Goal: Task Accomplishment & Management: Use online tool/utility

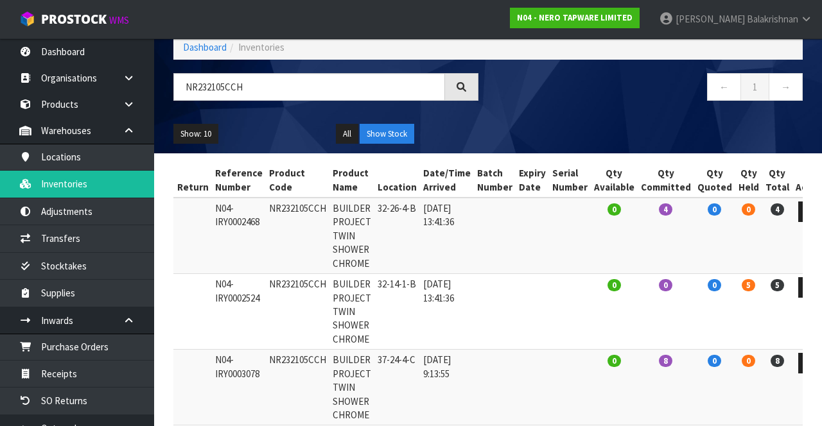
scroll to position [125, 0]
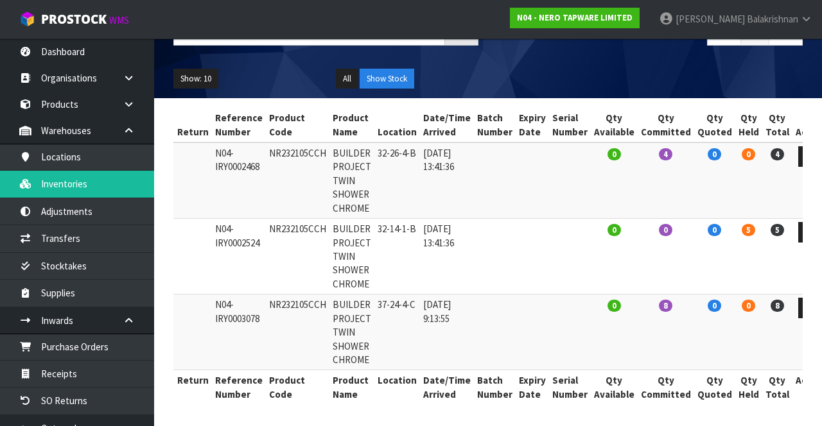
type input "NR232105CCH"
click at [612, 25] on link "N04 - NERO TAPWARE LIMITED" at bounding box center [575, 18] width 130 height 21
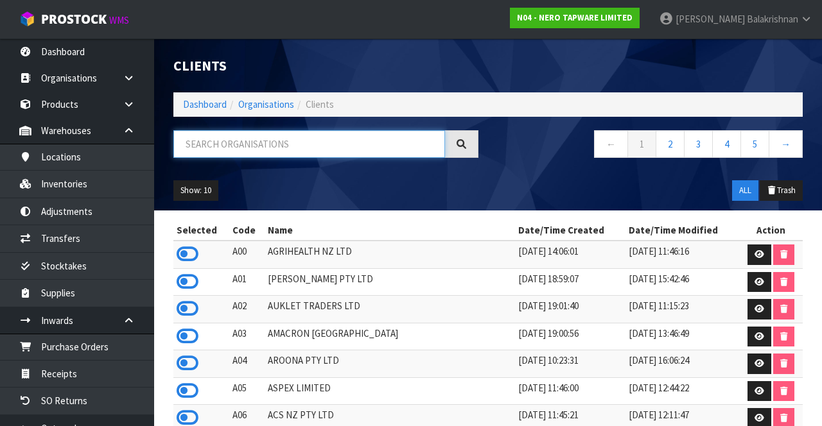
click at [232, 145] on input "text" at bounding box center [309, 144] width 272 height 28
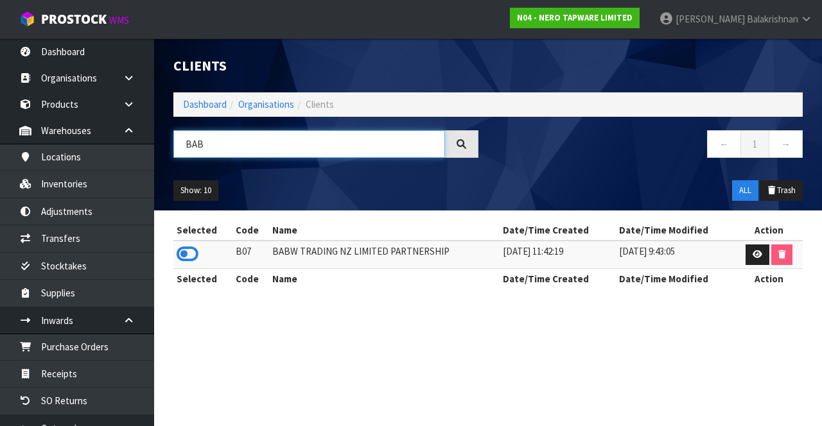
type input "BAB"
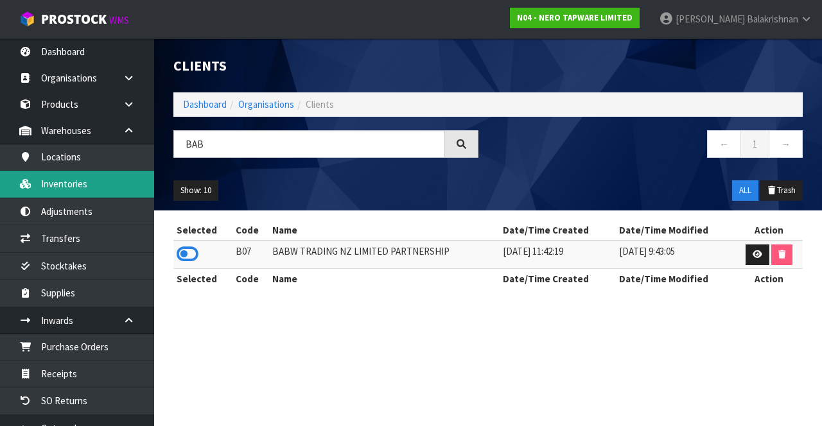
click at [54, 186] on link "Inventories" at bounding box center [77, 184] width 154 height 26
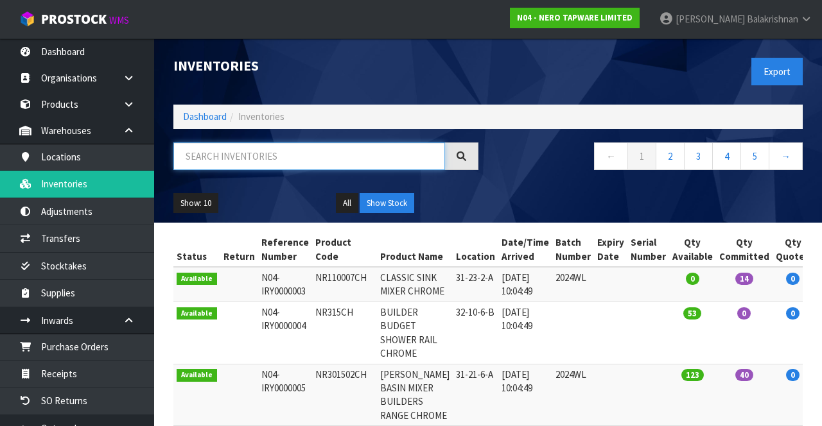
click at [229, 151] on input "text" at bounding box center [309, 157] width 272 height 28
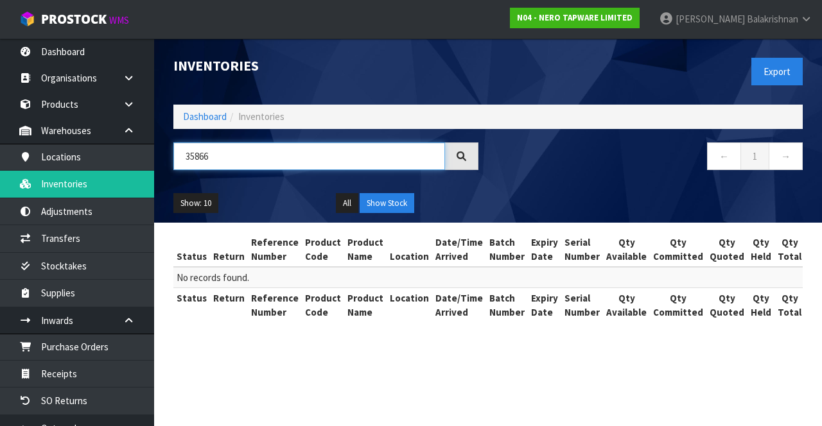
type input "35866"
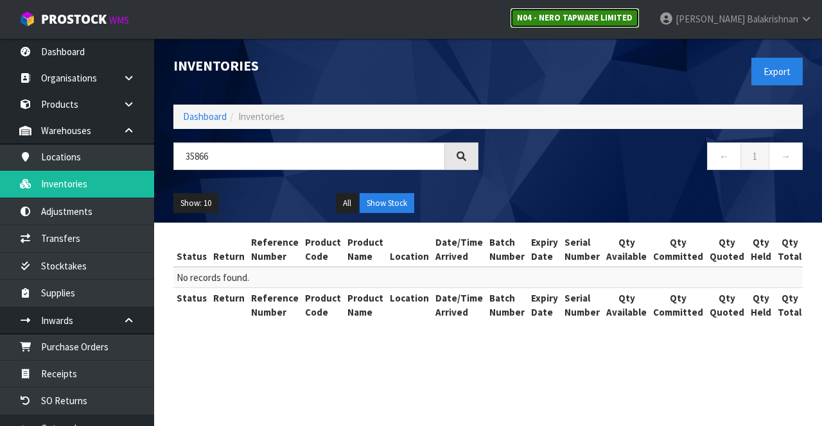
click at [613, 26] on link "N04 - NERO TAPWARE LIMITED" at bounding box center [575, 18] width 130 height 21
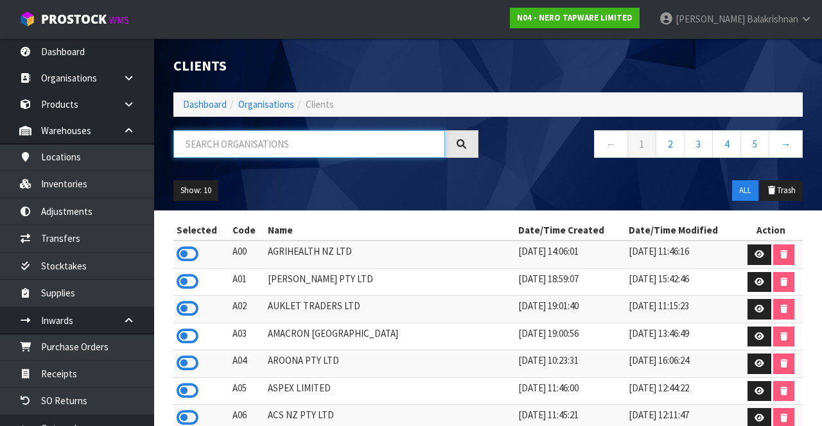
click at [230, 141] on input "text" at bounding box center [309, 144] width 272 height 28
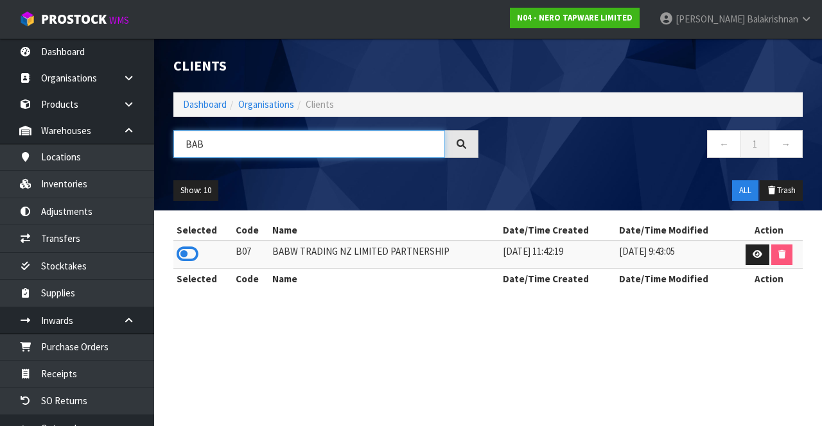
type input "BAB"
click at [191, 272] on th "Selected" at bounding box center [202, 278] width 59 height 21
click at [186, 257] on icon at bounding box center [188, 254] width 22 height 19
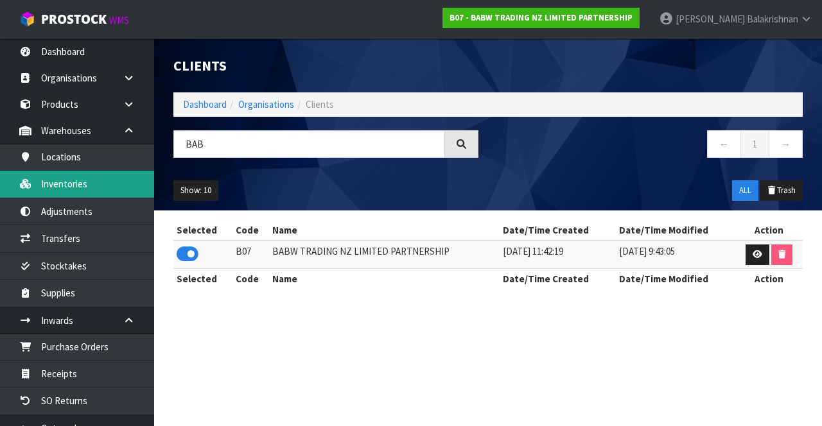
click at [47, 196] on link "Inventories" at bounding box center [77, 184] width 154 height 26
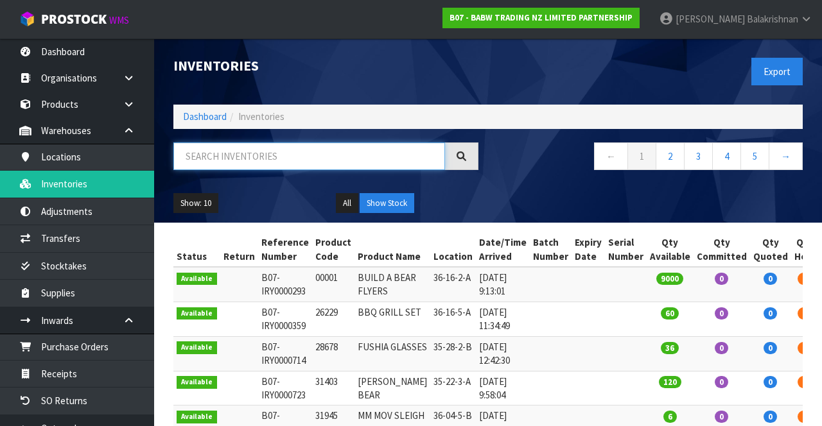
paste input "35866"
type input "35866"
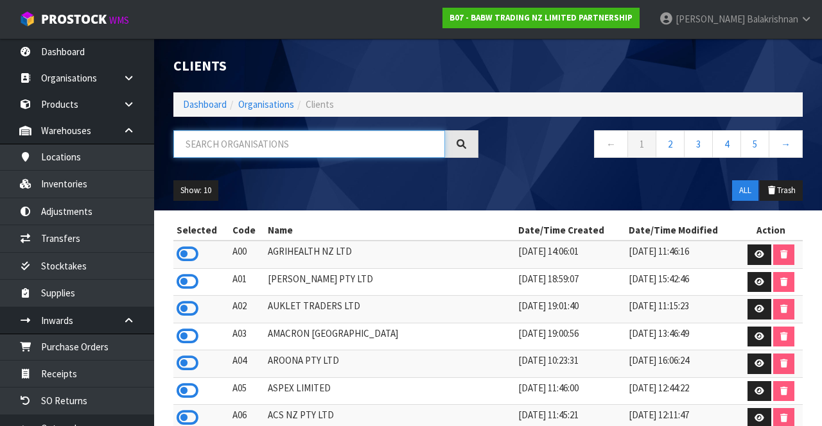
click at [214, 148] on input "text" at bounding box center [309, 144] width 272 height 28
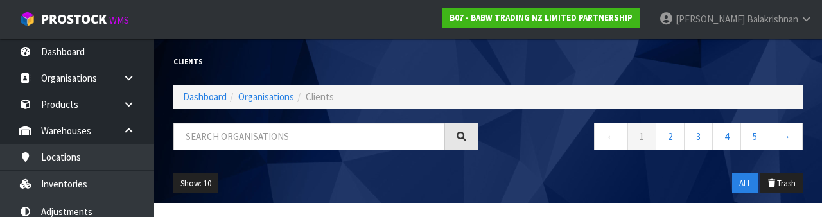
click at [189, 116] on div "Clients Dashboard Organisations Clients ← 1 2 3 4 5 → Show: 10 5 10 25 50 ALL T…" at bounding box center [488, 121] width 648 height 164
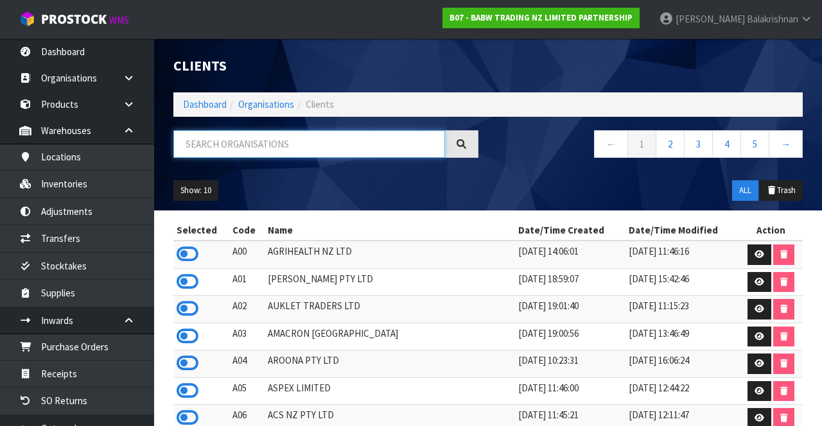
click at [217, 149] on input "text" at bounding box center [309, 144] width 272 height 28
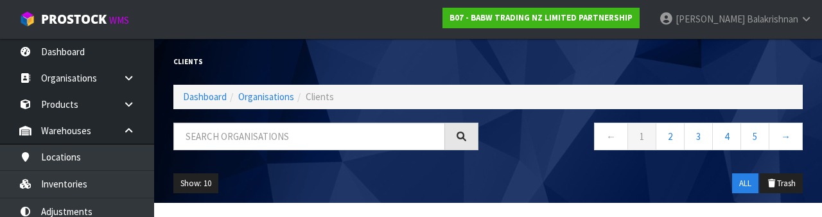
click at [228, 162] on div "← 1 2 3 4 5 →" at bounding box center [488, 143] width 648 height 41
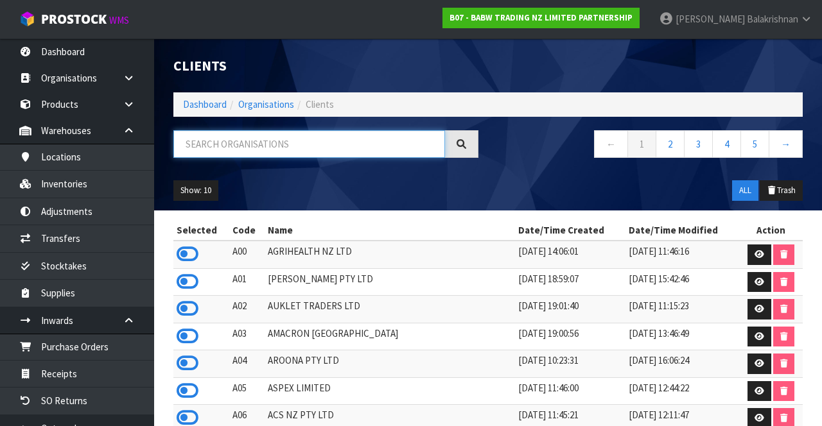
click at [237, 148] on input "text" at bounding box center [309, 144] width 272 height 28
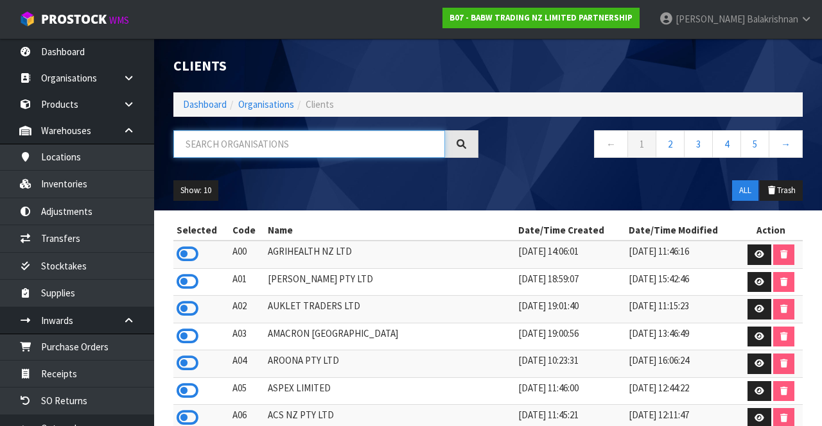
click at [199, 143] on input "text" at bounding box center [309, 144] width 272 height 28
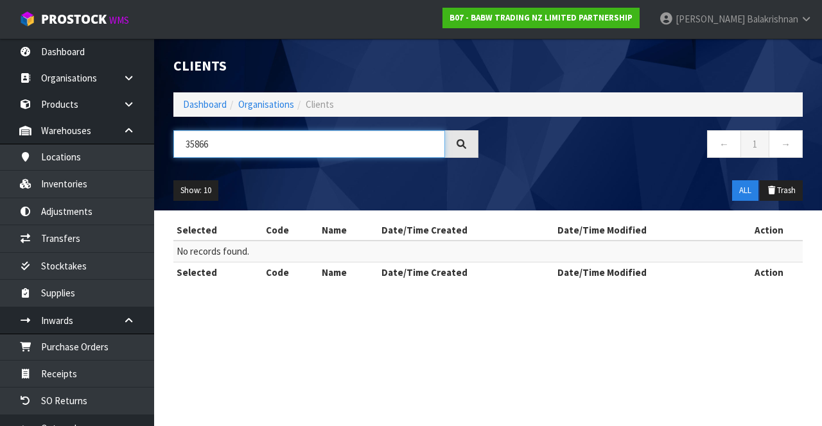
type input "35866"
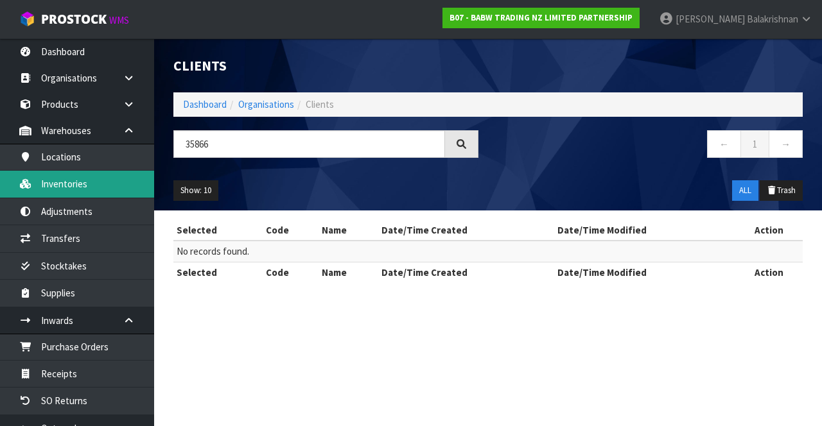
click at [64, 190] on link "Inventories" at bounding box center [77, 184] width 154 height 26
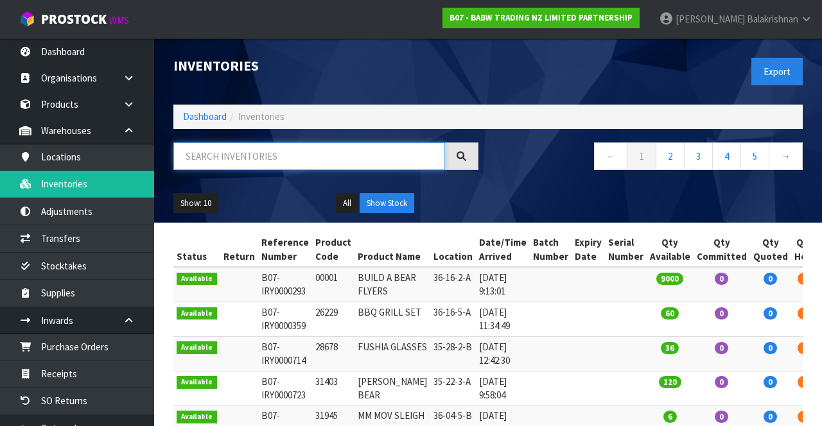
click at [216, 160] on input "text" at bounding box center [309, 157] width 272 height 28
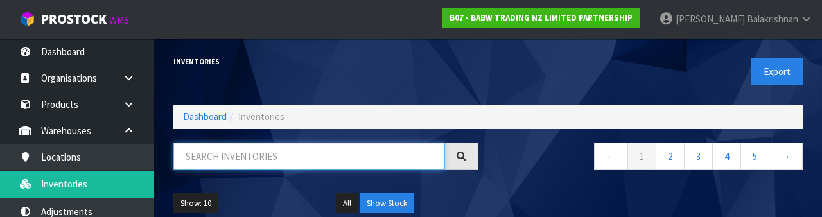
paste input "35866"
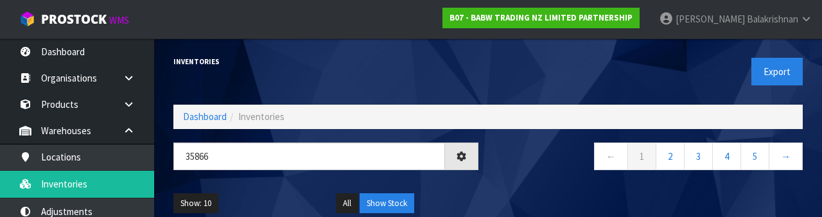
click at [479, 172] on div "35866" at bounding box center [326, 161] width 324 height 37
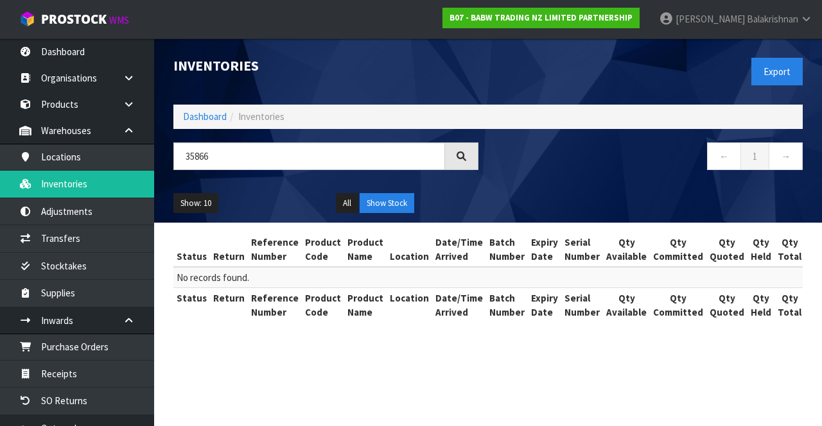
click at [467, 181] on div "35866 ← 1 →" at bounding box center [488, 163] width 648 height 41
click at [455, 178] on div "35866" at bounding box center [326, 161] width 324 height 37
click at [186, 184] on div "Show: 10 5 10 25 50 All Show Stock" at bounding box center [488, 204] width 648 height 40
click at [191, 156] on input "35866" at bounding box center [309, 157] width 272 height 28
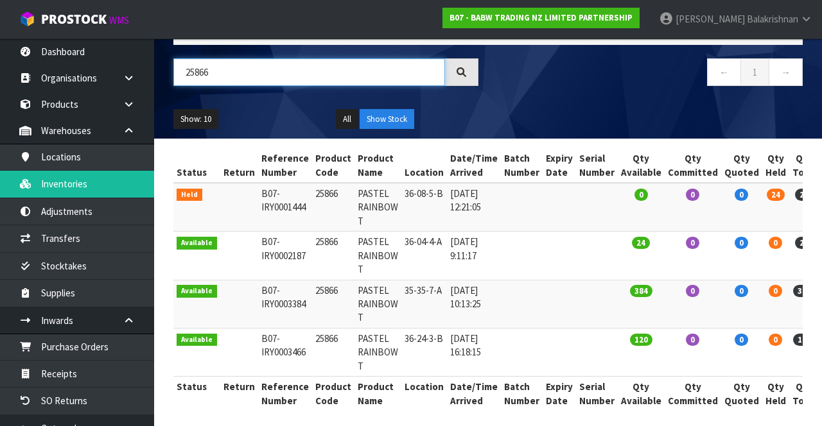
type input "25866"
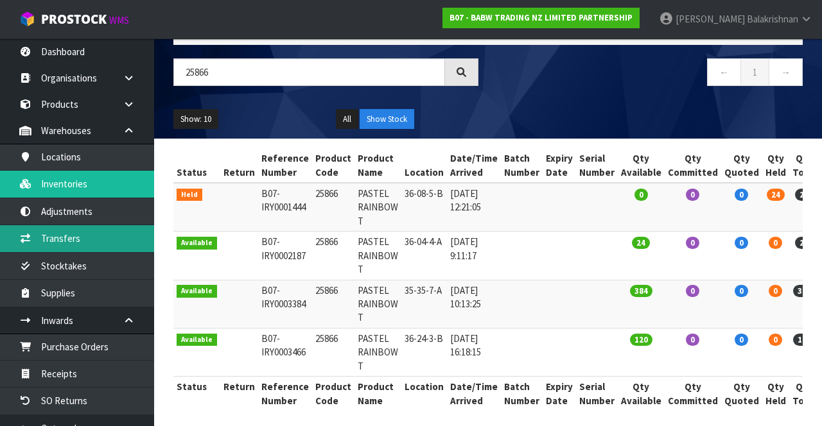
click at [99, 249] on link "Transfers" at bounding box center [77, 238] width 154 height 26
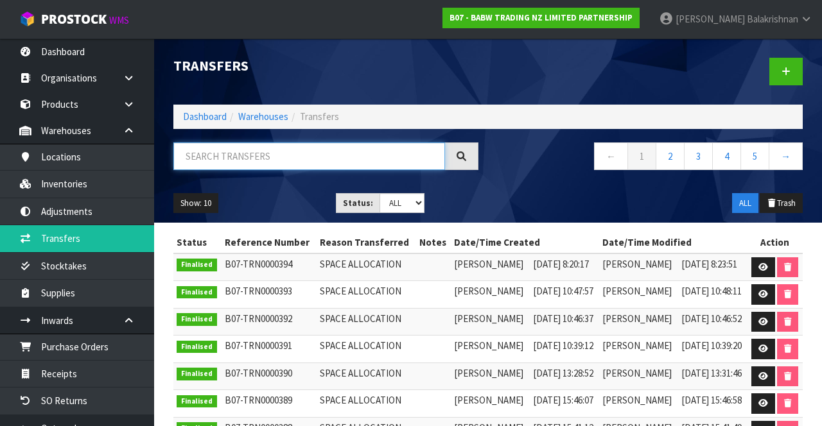
paste input "25866"
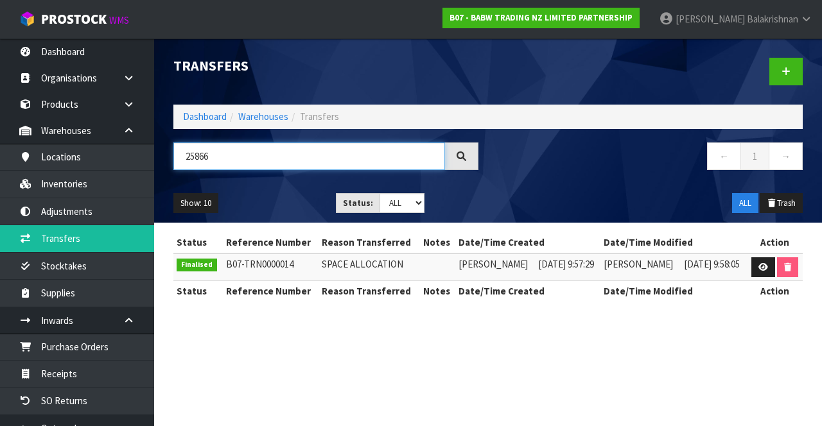
type input "25866"
click at [760, 264] on icon at bounding box center [763, 267] width 10 height 8
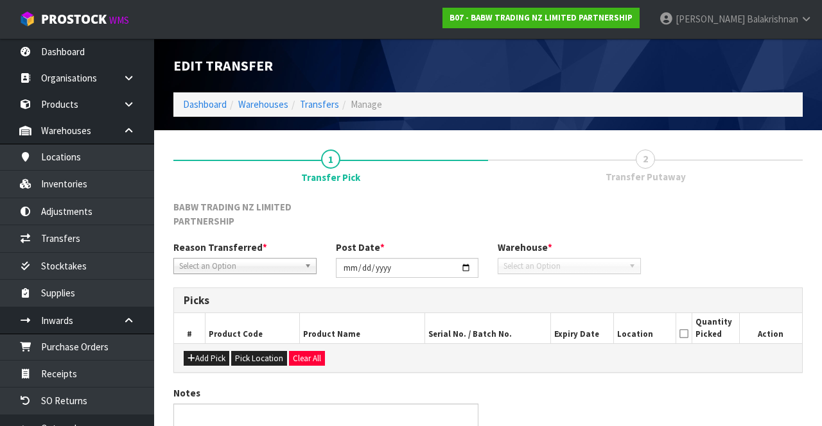
type input "[DATE]"
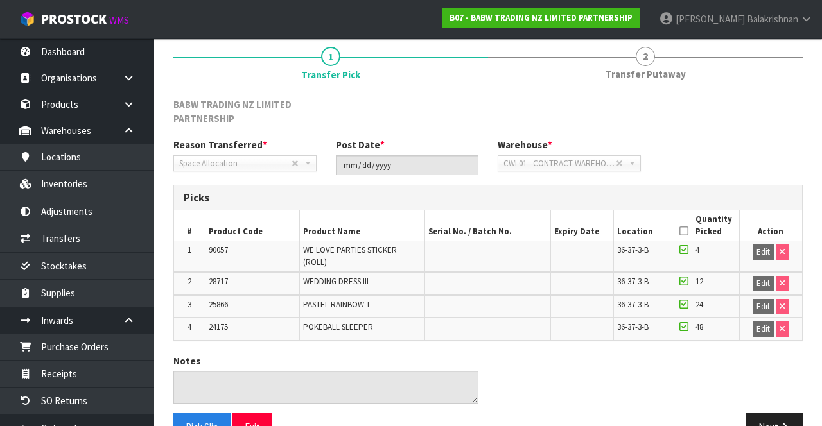
scroll to position [125, 0]
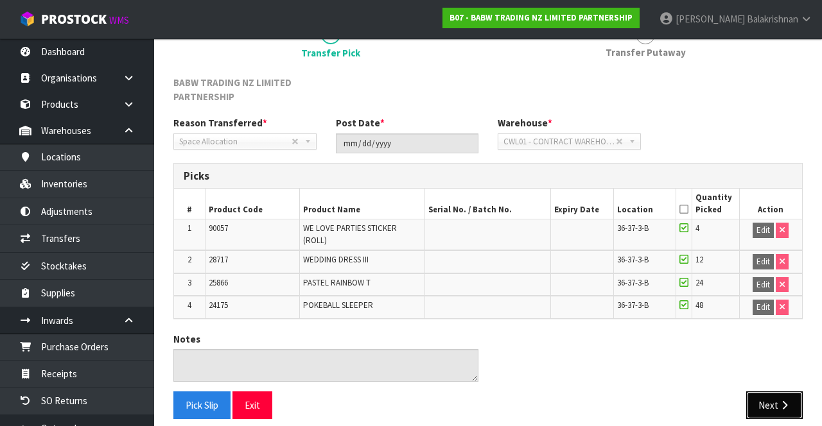
click at [779, 399] on button "Next" at bounding box center [774, 406] width 56 height 28
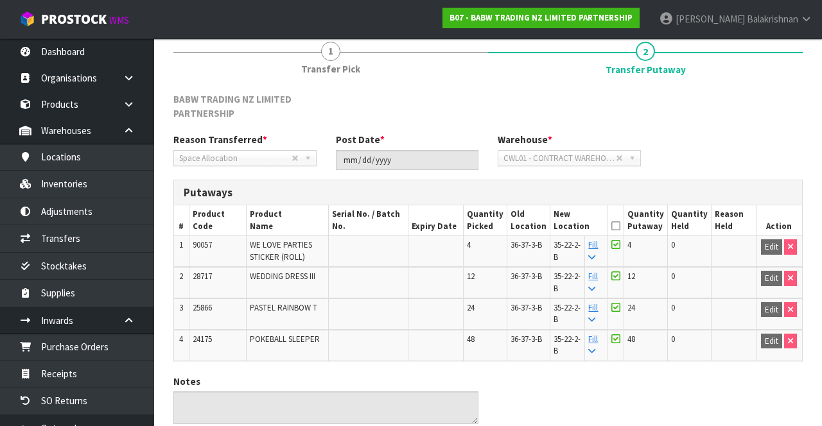
scroll to position [160, 0]
